Goal: Task Accomplishment & Management: Use online tool/utility

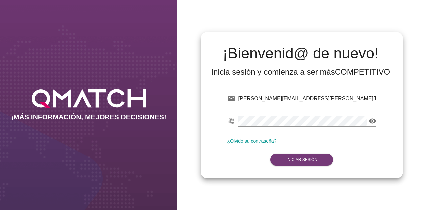
click at [310, 157] on strong "Iniciar Sesión" at bounding box center [301, 159] width 31 height 5
click at [316, 156] on button "Iniciar Sesión" at bounding box center [301, 160] width 63 height 12
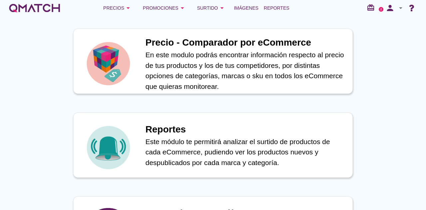
scroll to position [300, 0]
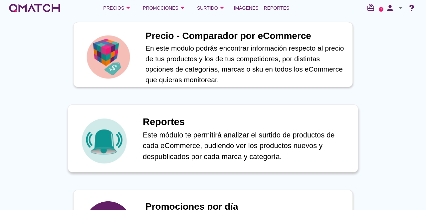
click at [231, 141] on p "Este módulo te permitirá analizar el surtido de productos de cada eCommerce, pu…" at bounding box center [247, 146] width 208 height 33
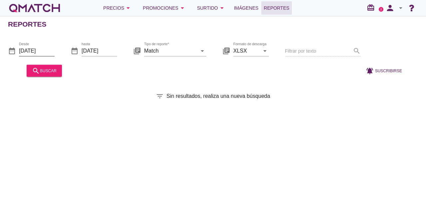
click at [44, 51] on input "[DATE]" at bounding box center [37, 50] width 36 height 11
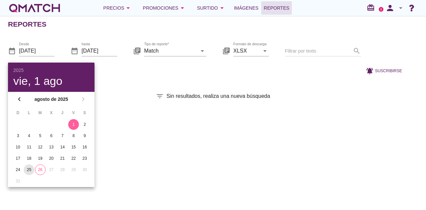
click at [32, 171] on div "25" at bounding box center [29, 170] width 11 height 6
type input "[DATE]"
click at [103, 50] on input "[DATE]" at bounding box center [100, 50] width 36 height 11
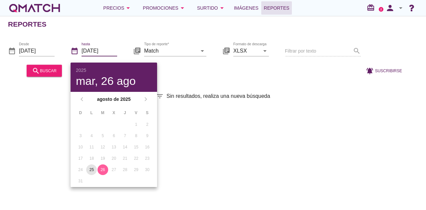
click at [94, 170] on div "25" at bounding box center [91, 170] width 11 height 6
type input "[DATE]"
click at [181, 49] on input "Match" at bounding box center [170, 50] width 53 height 11
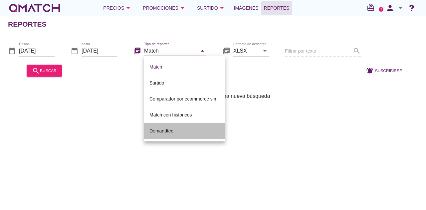
click at [172, 130] on div "Demandtec" at bounding box center [185, 131] width 70 height 8
type input "Demandtec"
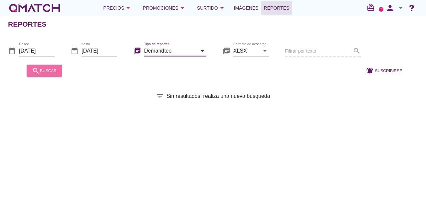
click at [48, 69] on div "search buscar" at bounding box center [44, 71] width 25 height 8
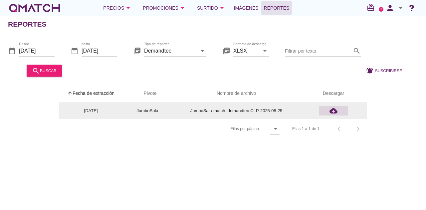
click at [333, 108] on icon "cloud_download" at bounding box center [334, 111] width 8 height 8
